Goal: Task Accomplishment & Management: Manage account settings

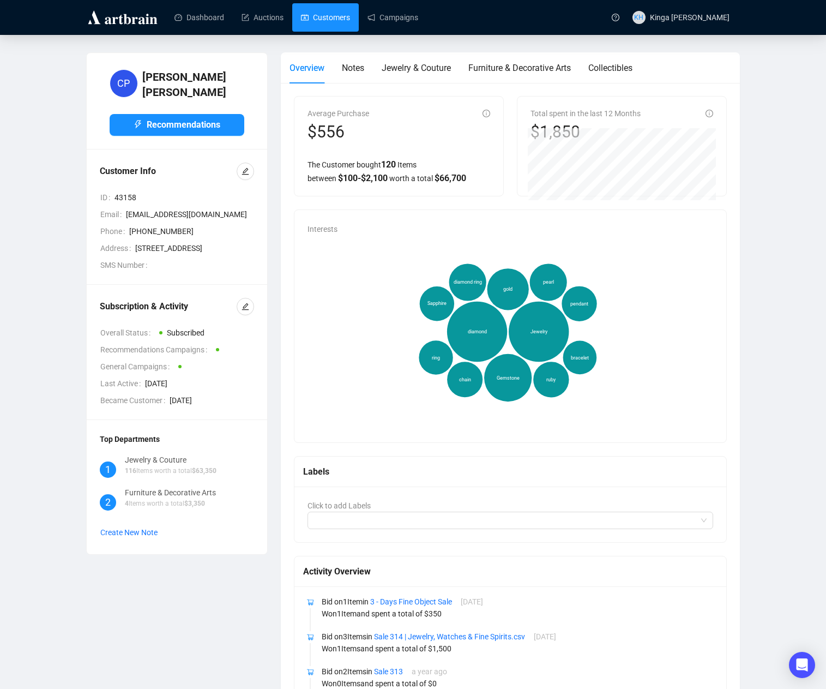
click at [329, 16] on link "Customers" at bounding box center [325, 17] width 49 height 28
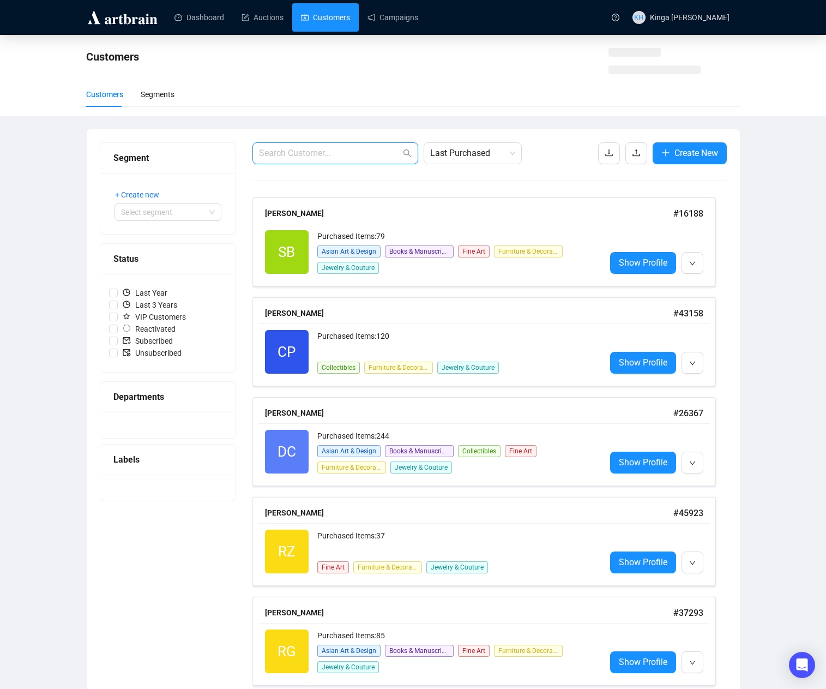
click at [320, 152] on input "text" at bounding box center [330, 153] width 142 height 13
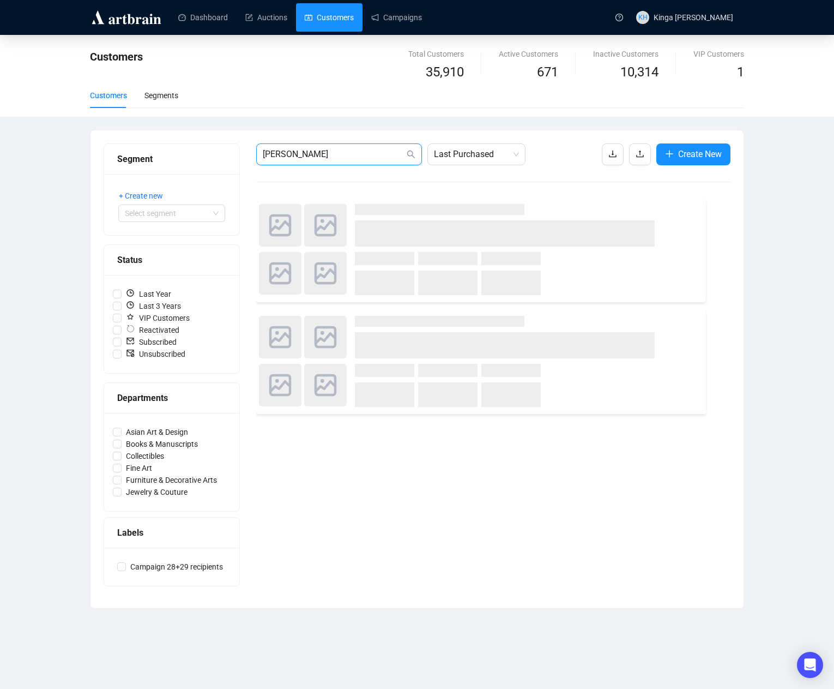
type input "[PERSON_NAME]"
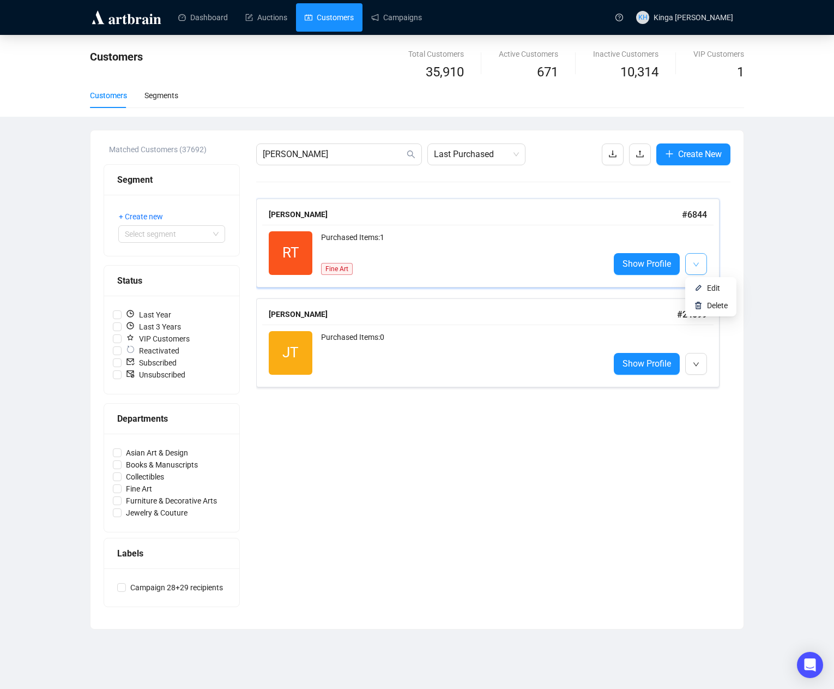
click at [692, 263] on button "button" at bounding box center [696, 264] width 22 height 22
click at [715, 304] on span "Delete" at bounding box center [717, 305] width 21 height 9
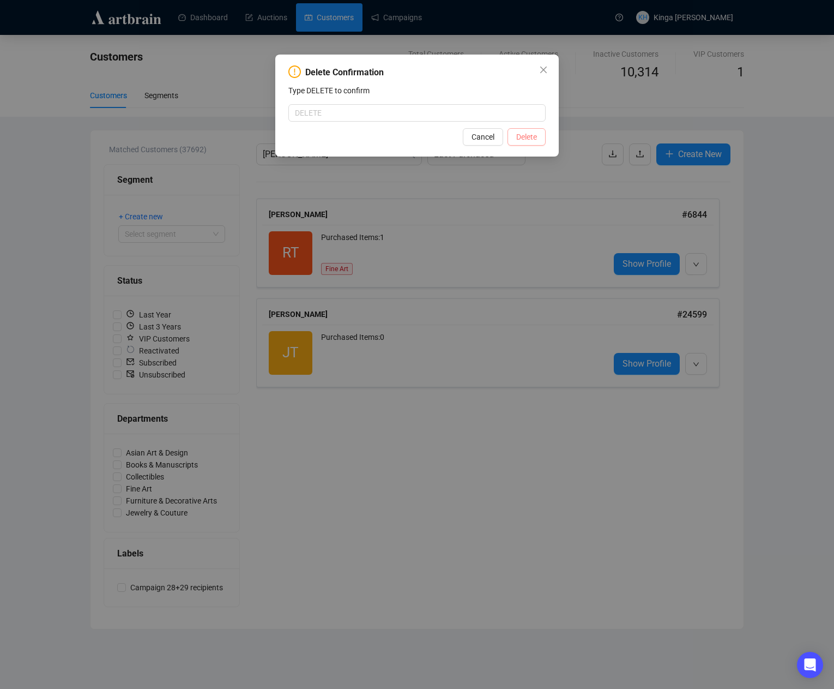
click at [535, 134] on span "Delete" at bounding box center [526, 137] width 21 height 12
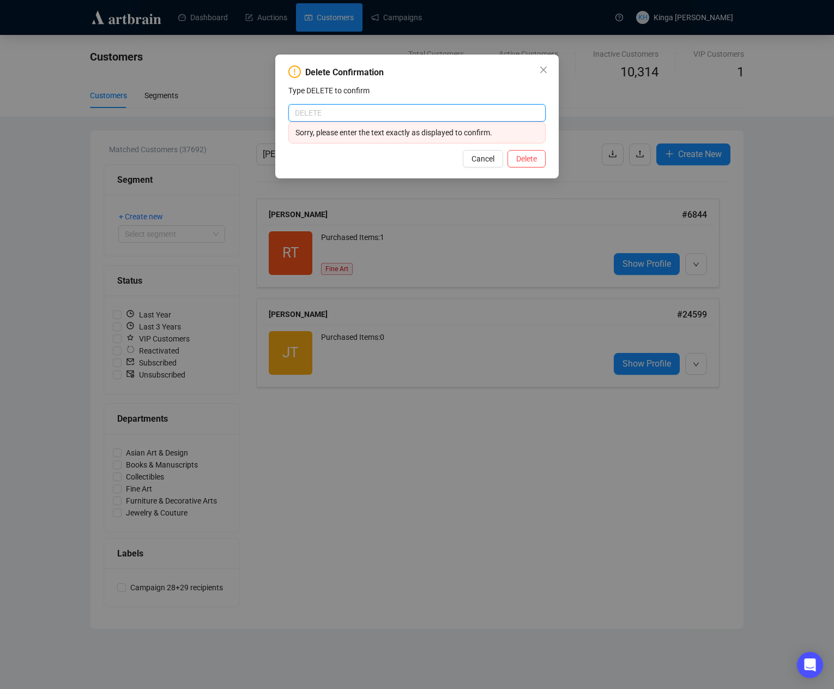
click at [308, 112] on input "text" at bounding box center [416, 112] width 257 height 17
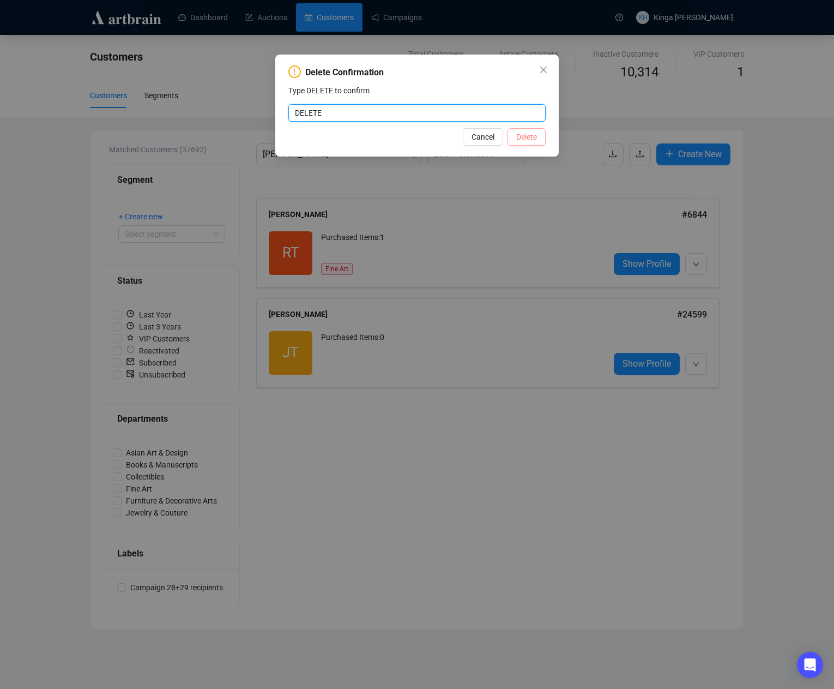
type input "DELETE"
click at [529, 133] on span "Delete" at bounding box center [526, 137] width 21 height 12
